Goal: Task Accomplishment & Management: Manage account settings

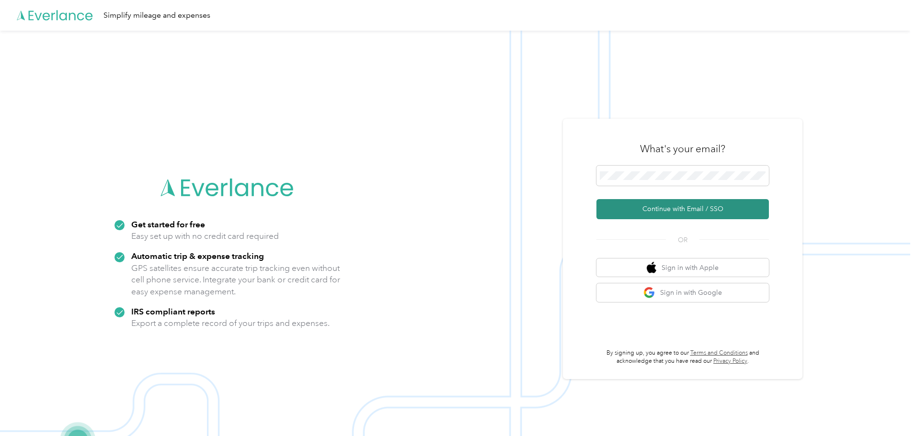
click at [701, 213] on button "Continue with Email / SSO" at bounding box center [682, 209] width 172 height 20
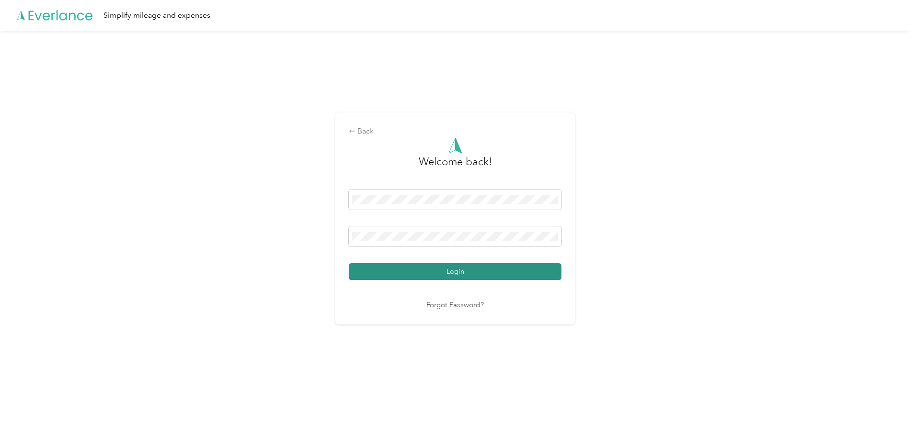
click at [455, 264] on button "Login" at bounding box center [455, 271] width 213 height 17
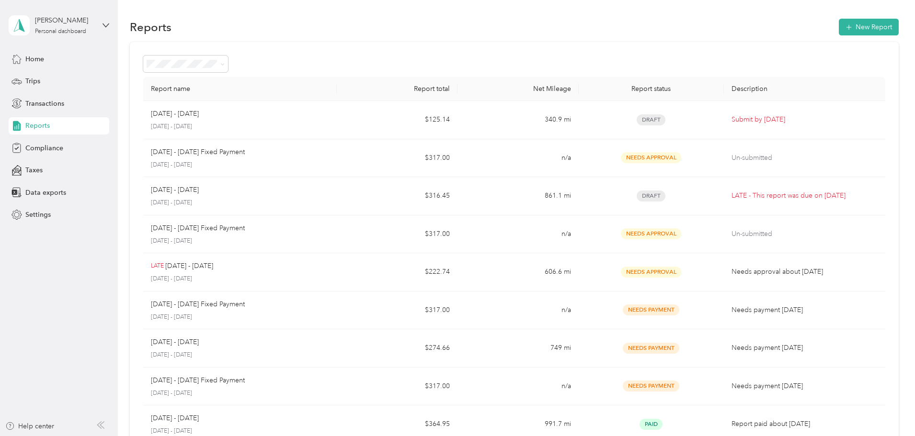
click at [862, 77] on div "Report name Report total Net Mileage Report status Description Sep 1 - 30, 2025…" at bounding box center [514, 282] width 769 height 480
click at [876, 91] on div "Report name Report total Net Mileage Report status Description Sep 1 - 30, 2025…" at bounding box center [514, 282] width 769 height 480
click at [870, 117] on div "Report name Report total Net Mileage Report status Description Sep 1 - 30, 2025…" at bounding box center [514, 282] width 769 height 480
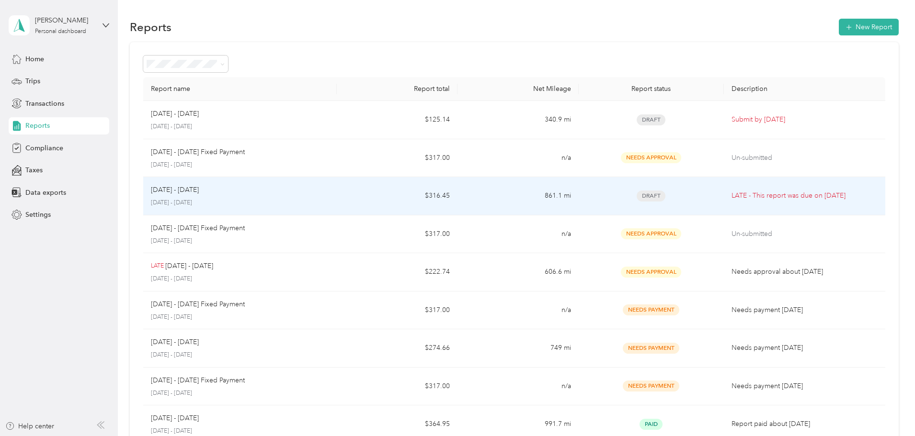
click at [373, 198] on td "$316.45" at bounding box center [397, 196] width 121 height 38
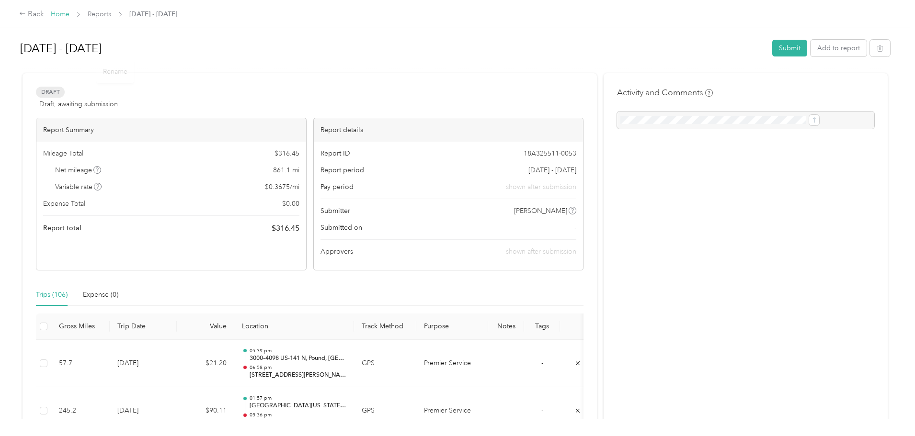
click at [69, 14] on link "Home" at bounding box center [60, 14] width 19 height 8
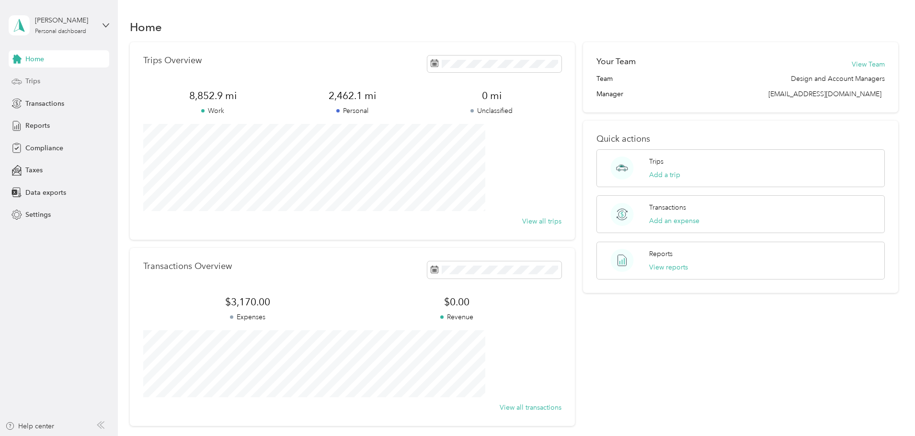
click at [39, 86] on span "Trips" at bounding box center [32, 81] width 15 height 10
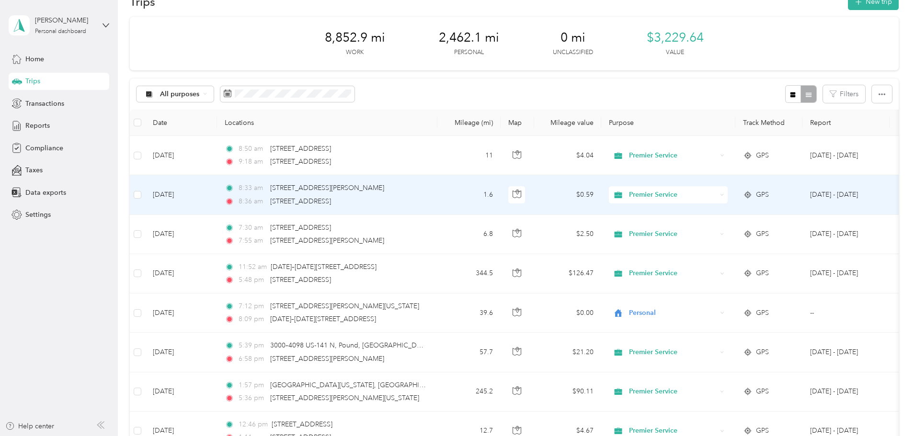
scroll to position [48, 0]
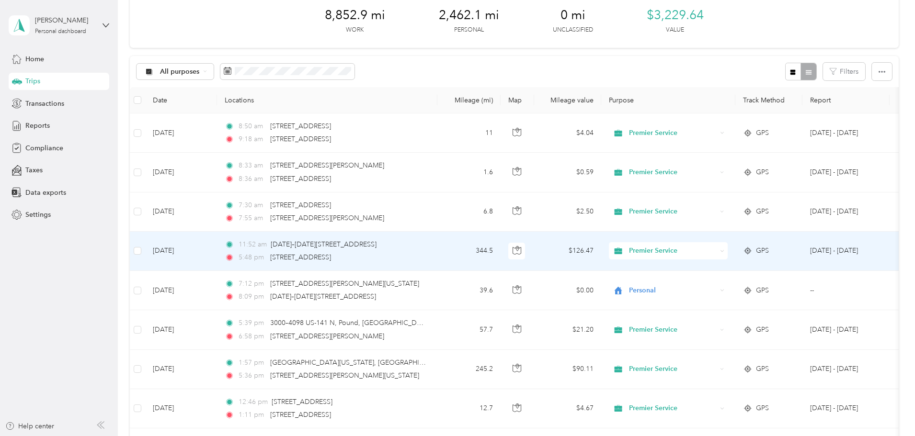
click at [724, 252] on icon at bounding box center [722, 251] width 4 height 4
click at [736, 285] on span "Personal" at bounding box center [741, 286] width 89 height 10
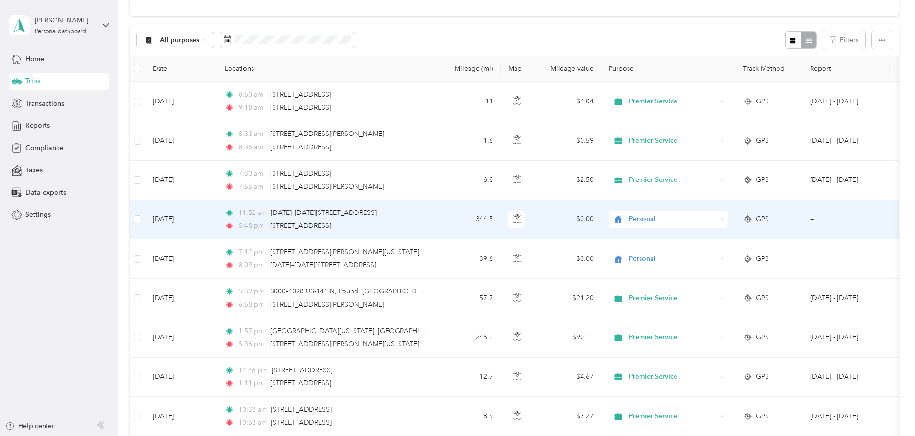
scroll to position [144, 0]
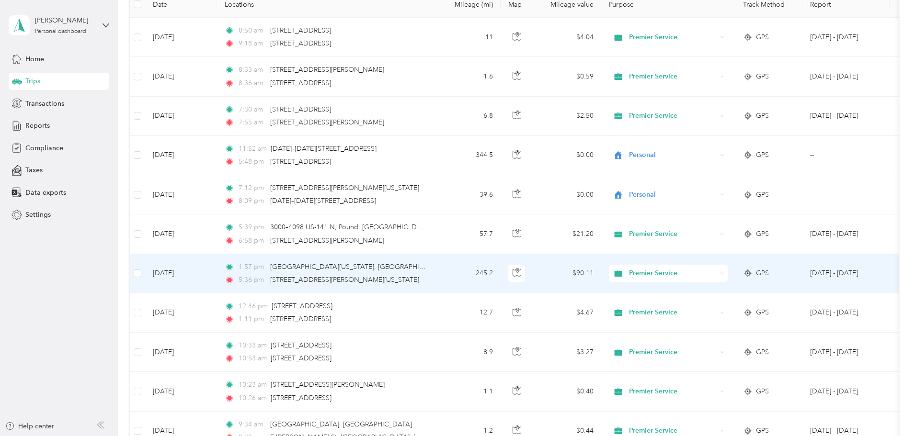
click at [724, 274] on icon at bounding box center [722, 274] width 4 height 4
click at [758, 308] on span "Personal" at bounding box center [741, 308] width 89 height 10
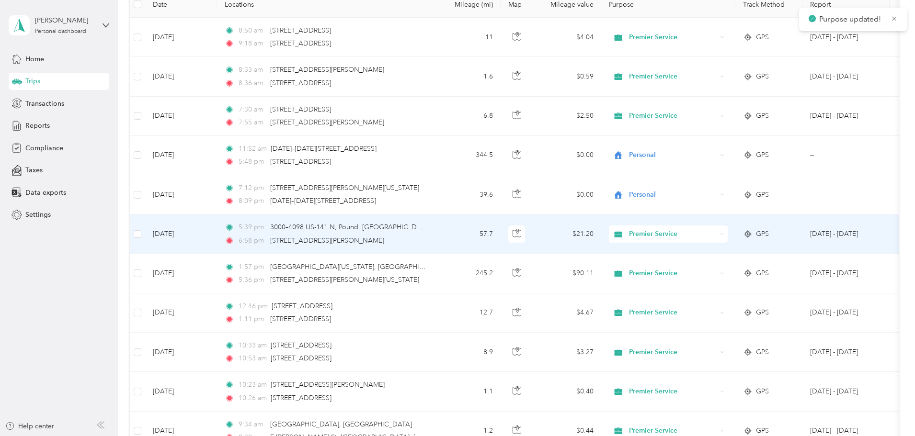
click at [724, 234] on icon at bounding box center [722, 234] width 4 height 4
click at [748, 271] on li "Personal" at bounding box center [732, 269] width 119 height 17
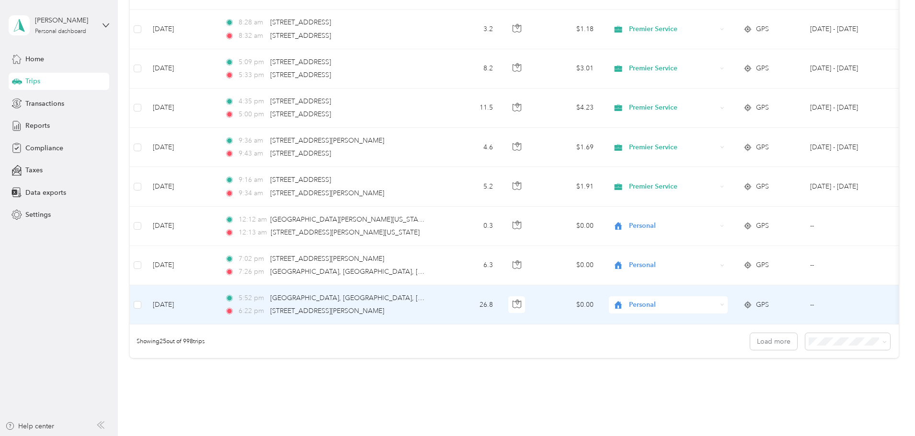
scroll to position [883, 0]
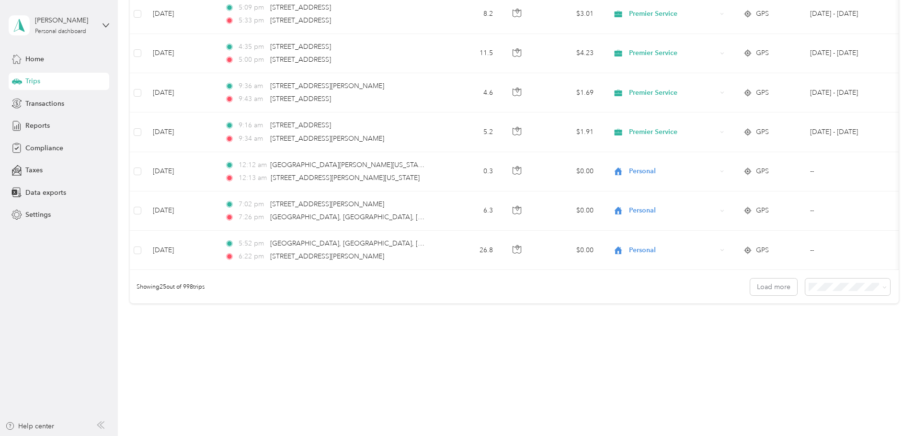
click at [825, 289] on div "Showing 25 out of 998 trips Load more" at bounding box center [514, 287] width 769 height 34
click at [879, 290] on span at bounding box center [883, 287] width 8 height 10
click at [779, 322] on li "50 per load" at bounding box center [781, 321] width 85 height 17
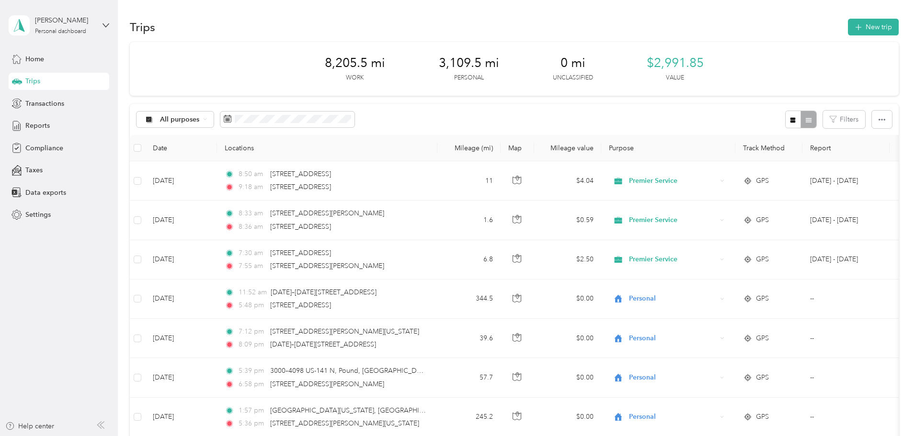
click at [35, 59] on span "Home" at bounding box center [34, 59] width 19 height 10
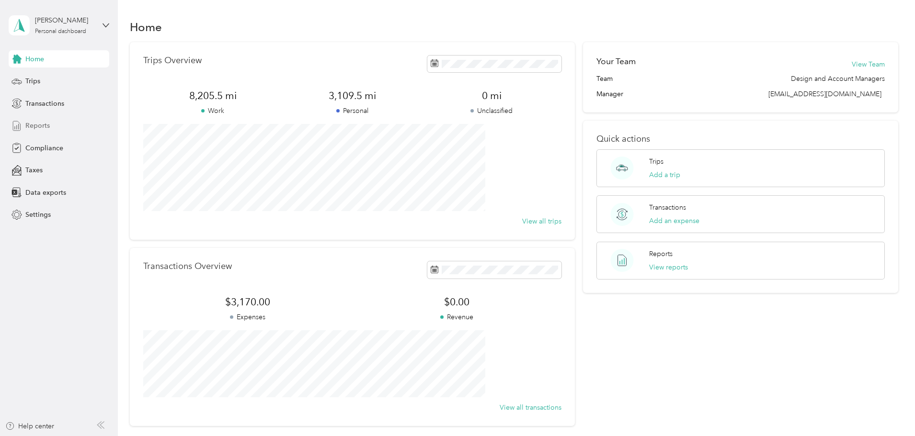
click at [40, 128] on span "Reports" at bounding box center [37, 126] width 24 height 10
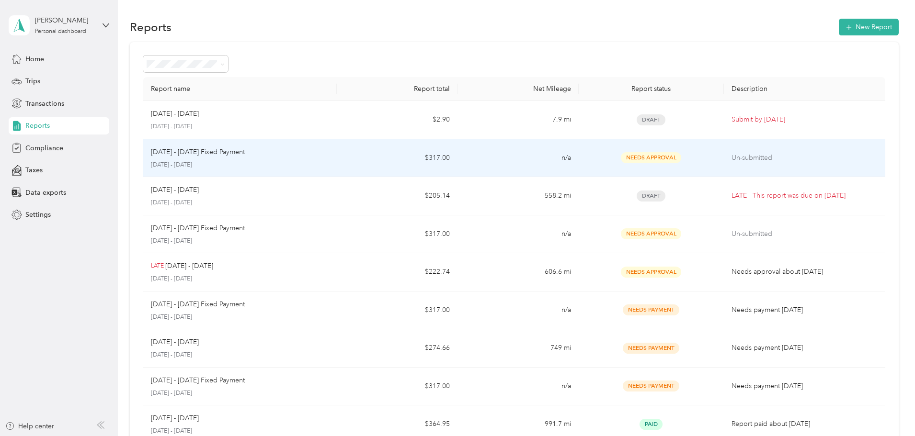
click at [476, 158] on td "n/a" at bounding box center [517, 158] width 121 height 38
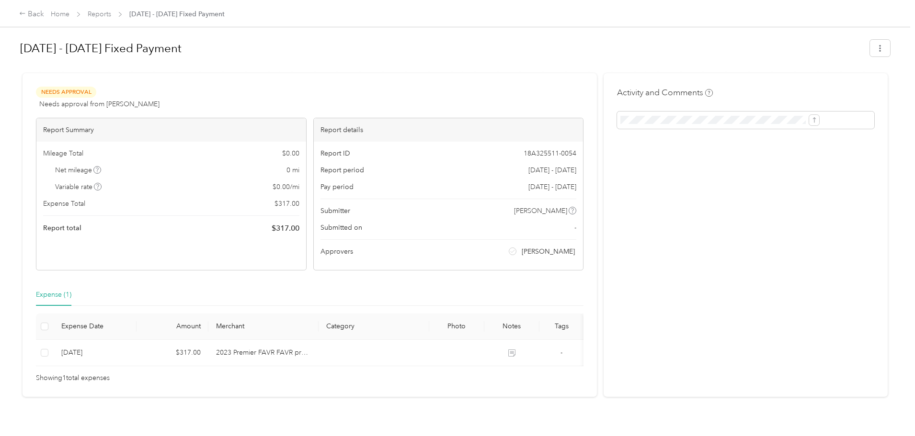
click at [452, 90] on div "Needs Approval Needs approval from Michael Barcelos View activity & comments" at bounding box center [310, 98] width 548 height 23
click at [722, 217] on div "Activity and Comments" at bounding box center [746, 235] width 284 height 324
click at [618, 55] on h1 "[DATE] - [DATE] Fixed Payment" at bounding box center [441, 48] width 843 height 23
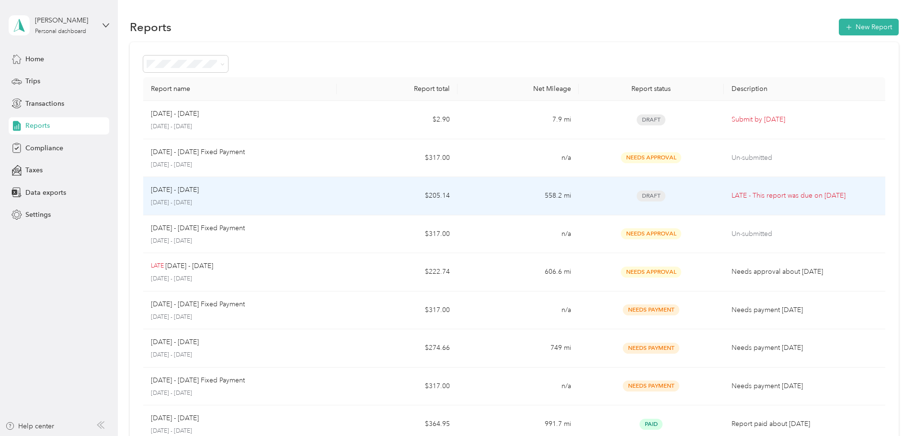
click at [586, 193] on div "Draft" at bounding box center [651, 196] width 130 height 11
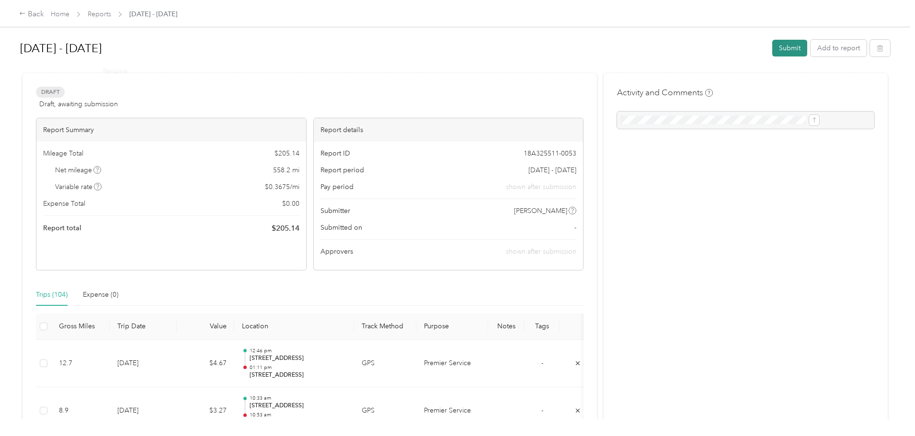
click at [772, 54] on button "Submit" at bounding box center [789, 48] width 35 height 17
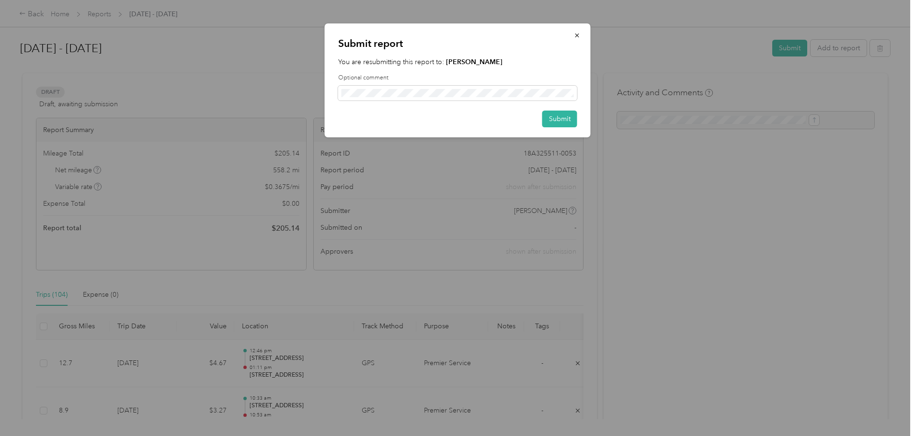
drag, startPoint x: 586, startPoint y: 125, endPoint x: 581, endPoint y: 126, distance: 5.8
click at [585, 126] on div "Submit report You are resubmitting this report to: [PERSON_NAME] Optional comme…" at bounding box center [458, 80] width 266 height 114
click at [562, 119] on button "Submit" at bounding box center [559, 119] width 35 height 17
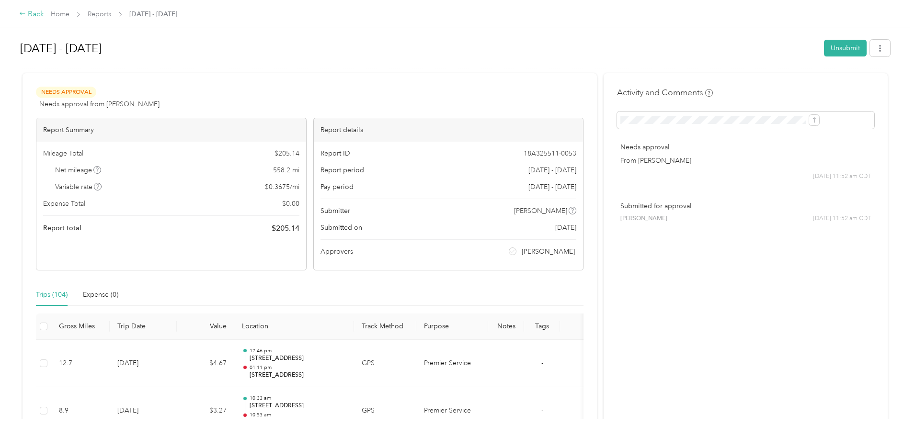
click at [26, 13] on icon at bounding box center [22, 13] width 7 height 7
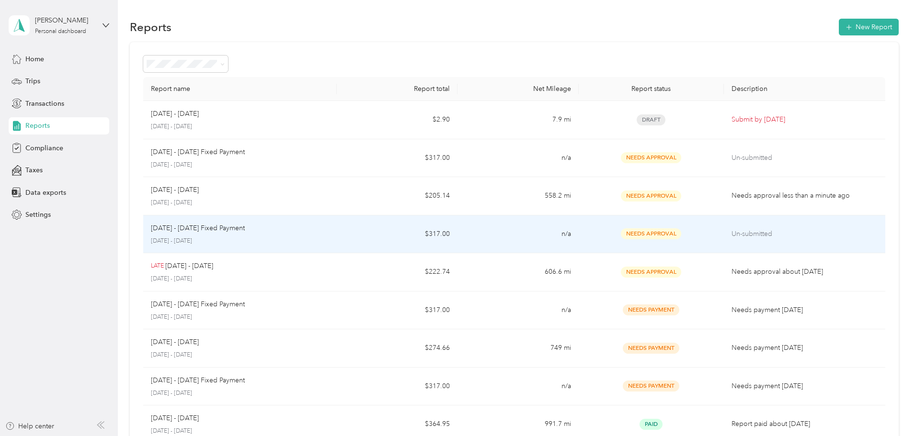
click at [515, 234] on td "n/a" at bounding box center [517, 235] width 121 height 38
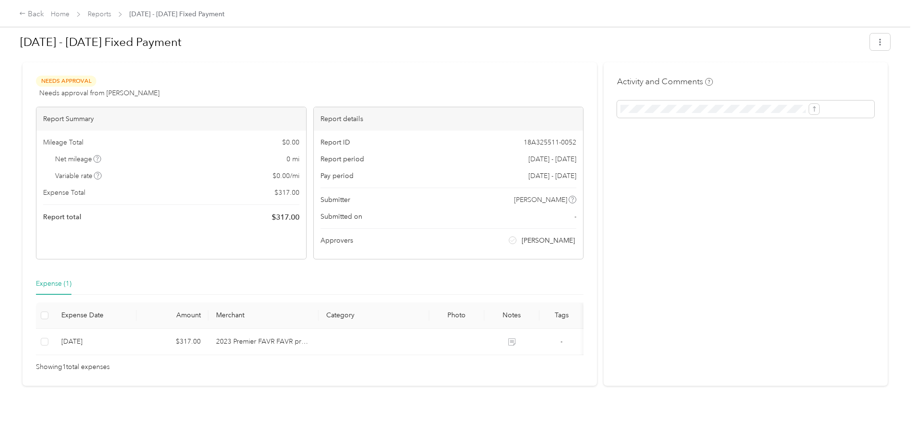
scroll to position [25, 0]
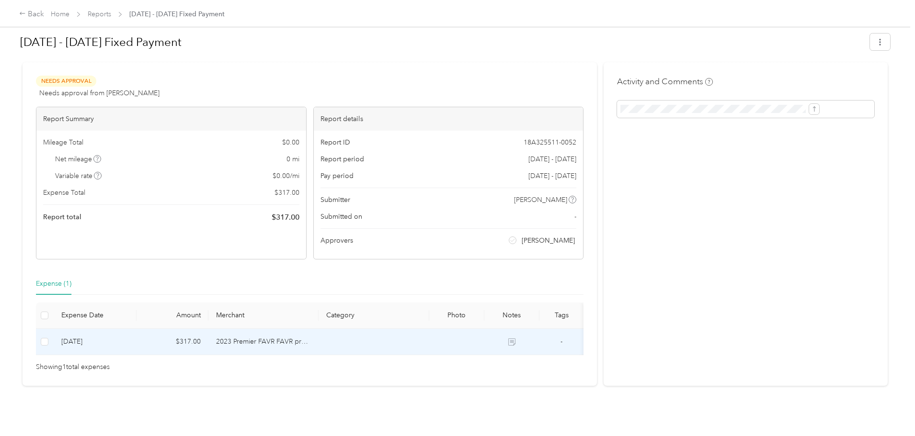
click at [400, 329] on td at bounding box center [374, 342] width 111 height 26
click at [221, 386] on div "[DATE] - [DATE] Fixed Payment Needs Approval Needs approval from [PERSON_NAME] …" at bounding box center [455, 210] width 910 height 420
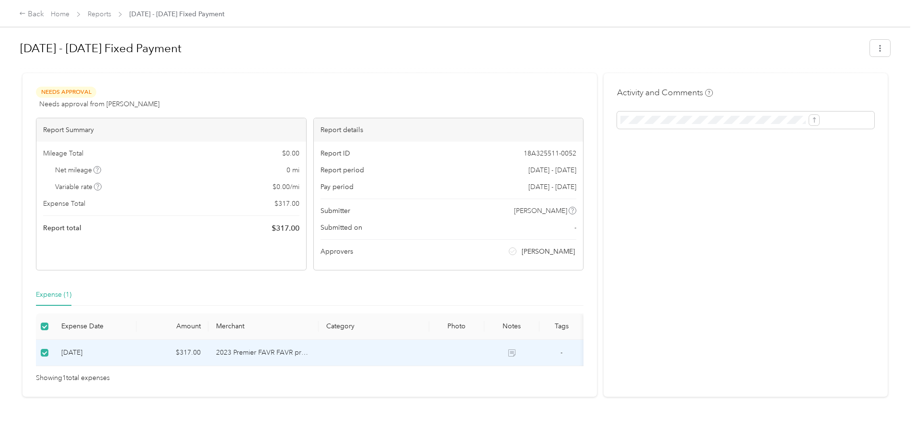
click at [434, 74] on div "[DATE] - [DATE] Fixed Payment Needs Approval Needs approval from [PERSON_NAME] …" at bounding box center [455, 216] width 872 height 364
click at [44, 13] on div "Back" at bounding box center [31, 14] width 25 height 11
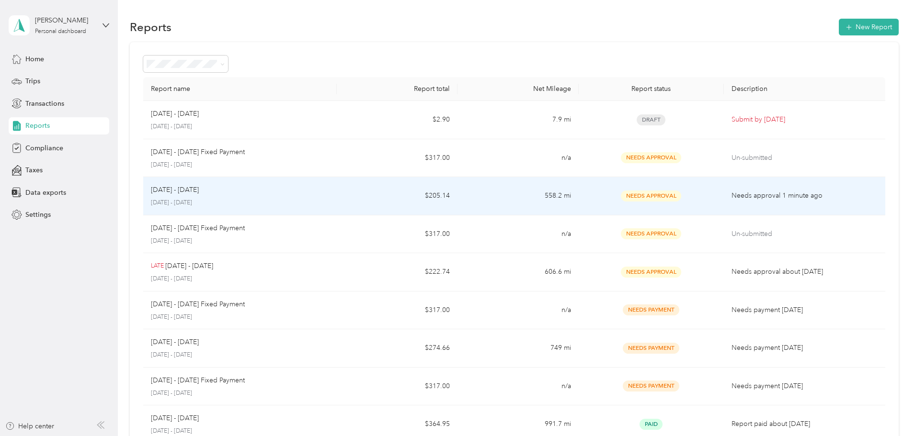
click at [500, 200] on td "558.2 mi" at bounding box center [517, 196] width 121 height 38
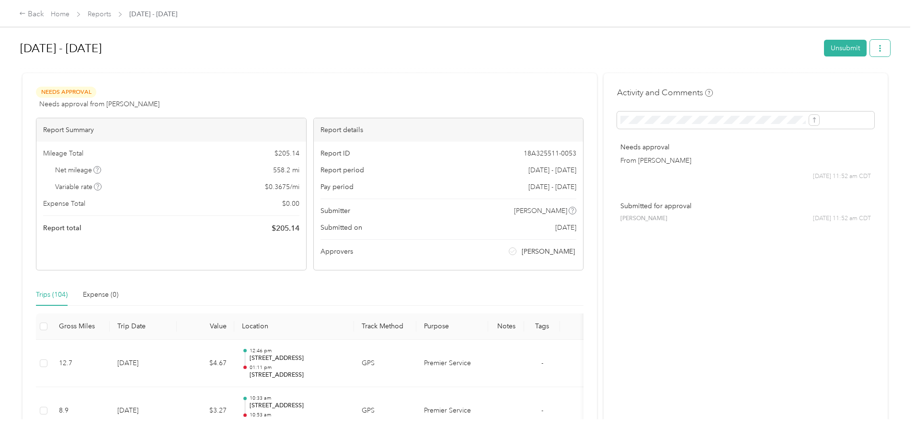
click at [870, 48] on button "button" at bounding box center [880, 48] width 20 height 17
click at [789, 82] on span "Download" at bounding box center [774, 84] width 32 height 10
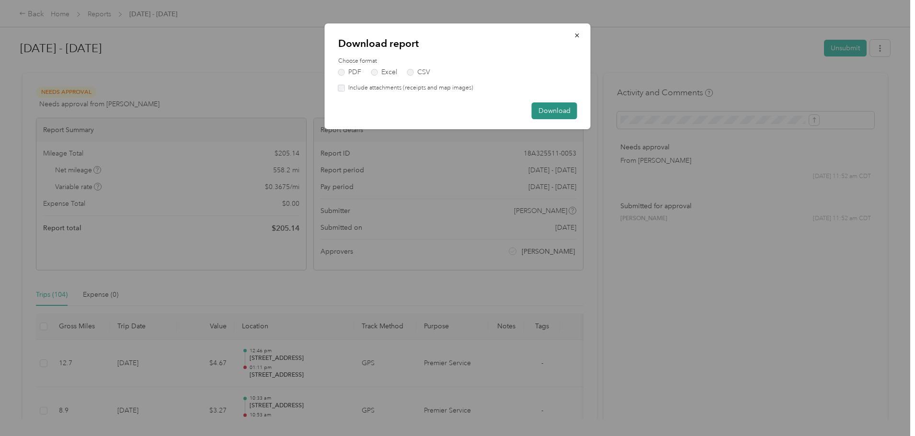
click at [565, 114] on button "Download" at bounding box center [555, 111] width 46 height 17
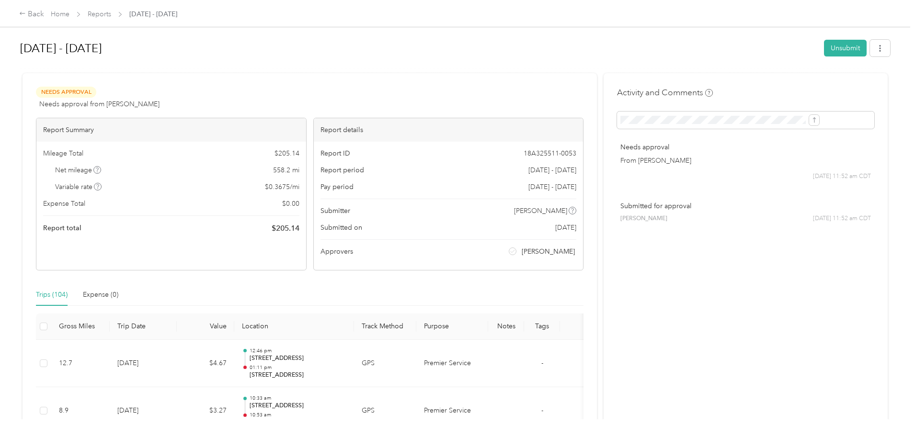
drag, startPoint x: 34, startPoint y: 130, endPoint x: 127, endPoint y: 3, distance: 156.7
click at [35, 127] on div "Back Home Reports [DATE] - [DATE] [DATE] - [DATE] Unsubmit Needs Approval Needs…" at bounding box center [455, 218] width 910 height 436
